Goal: Transaction & Acquisition: Purchase product/service

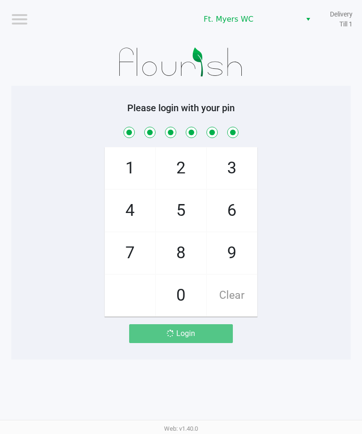
scroll to position [13, 0]
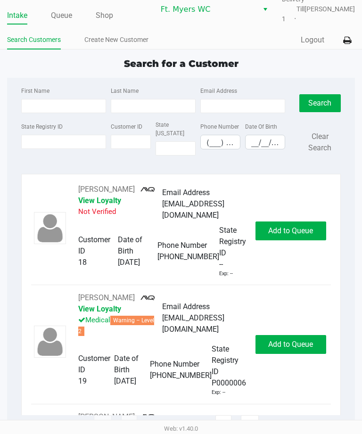
click at [72, 18] on link "Queue" at bounding box center [61, 15] width 21 height 13
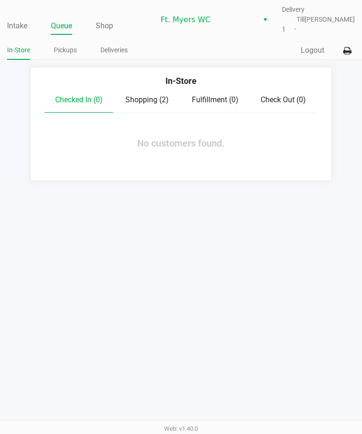
click at [122, 44] on link "Deliveries" at bounding box center [113, 50] width 27 height 12
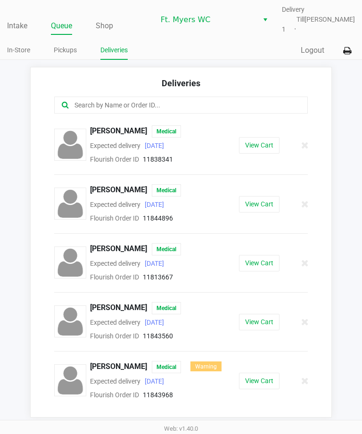
click at [260, 196] on button "View Cart" at bounding box center [259, 204] width 41 height 16
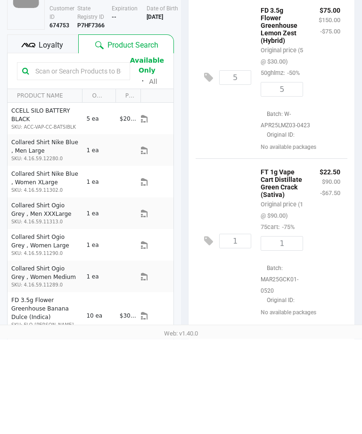
scroll to position [8, 0]
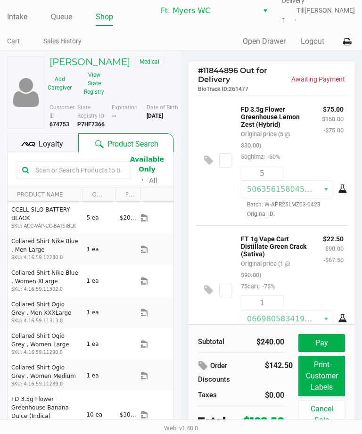
click at [318, 338] on button "Pay" at bounding box center [321, 343] width 47 height 18
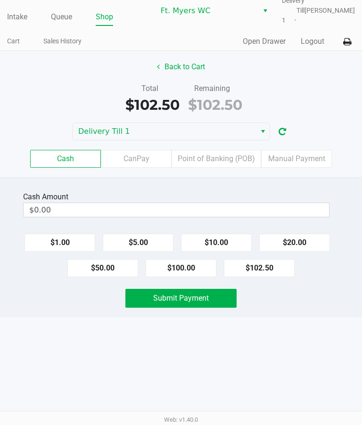
click at [220, 164] on label "Point of Banking (POB)" at bounding box center [216, 168] width 90 height 18
click at [0, 0] on 7 "Point of Banking (POB)" at bounding box center [0, 0] width 0 height 0
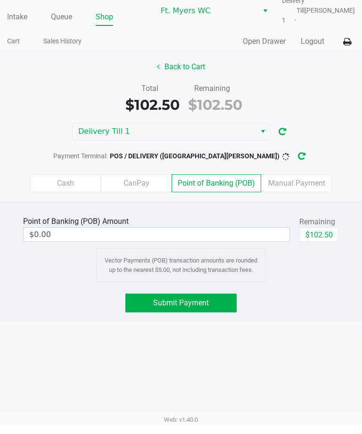
click at [315, 236] on button "$102.50" at bounding box center [319, 243] width 40 height 14
type input "$102.50"
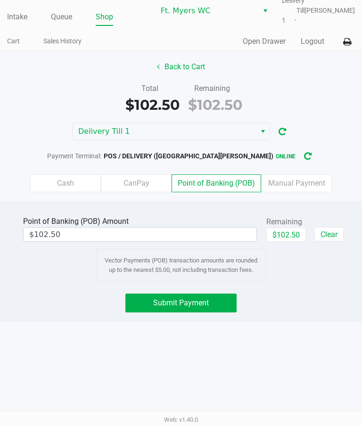
click at [1, 325] on div "Intake Queue Shop Ft. [PERSON_NAME] Delivery Till 1 [PERSON_NAME] Cart Sales Hi…" at bounding box center [181, 217] width 362 height 434
click at [2, 304] on div "Submit Payment" at bounding box center [181, 311] width 376 height 19
click at [129, 304] on button "Submit Payment" at bounding box center [180, 311] width 111 height 19
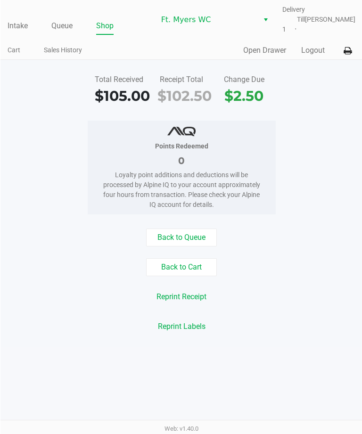
click at [25, 20] on link "Intake" at bounding box center [17, 25] width 20 height 13
